Goal: Obtain resource: Obtain resource

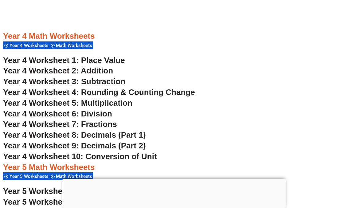
scroll to position [1109, 0]
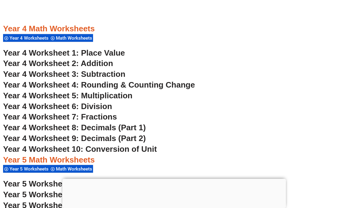
click at [125, 126] on span "Year 4 Worksheet 8: Decimals (Part 1)" at bounding box center [74, 127] width 143 height 9
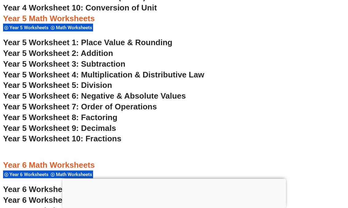
scroll to position [1253, 0]
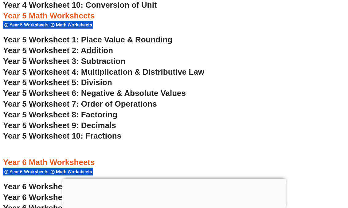
click at [96, 48] on span "Year 5 Worksheet 2: Addition" at bounding box center [58, 50] width 110 height 9
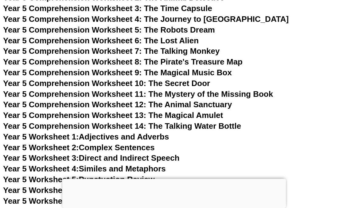
scroll to position [3069, 0]
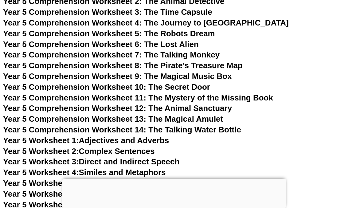
click at [199, 75] on span "Year 5 Comprehension Worksheet 9: The Magical Music Box" at bounding box center [117, 75] width 229 height 9
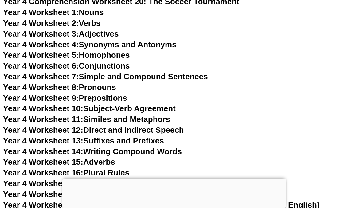
scroll to position [2808, 0]
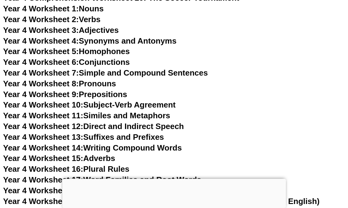
click at [138, 38] on link "Year 4 Worksheet 4: Synonyms and Antonyms" at bounding box center [89, 40] width 173 height 9
